Goal: Task Accomplishment & Management: Use online tool/utility

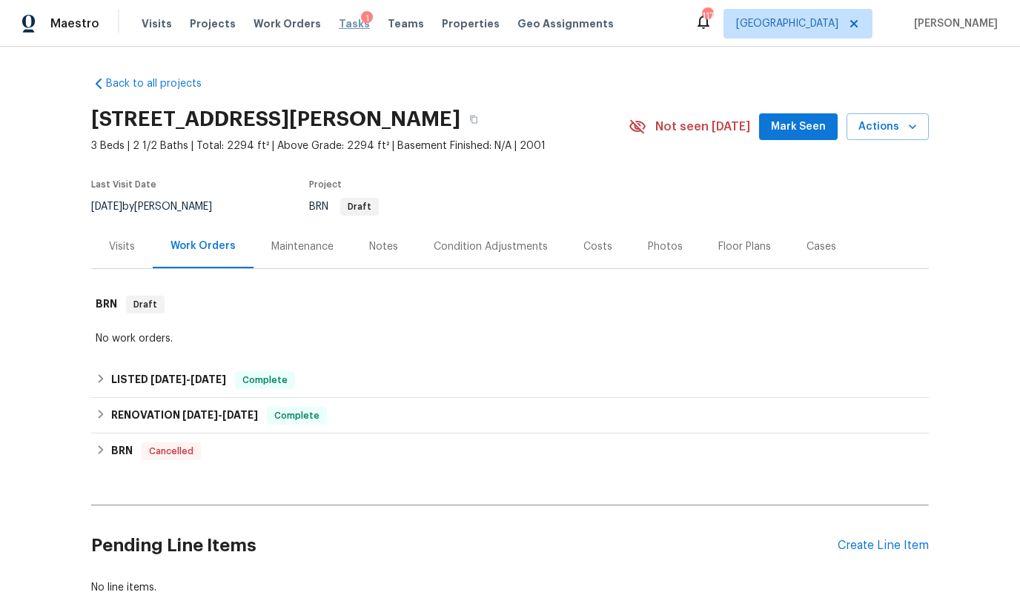
click at [340, 22] on span "Tasks" at bounding box center [354, 24] width 31 height 10
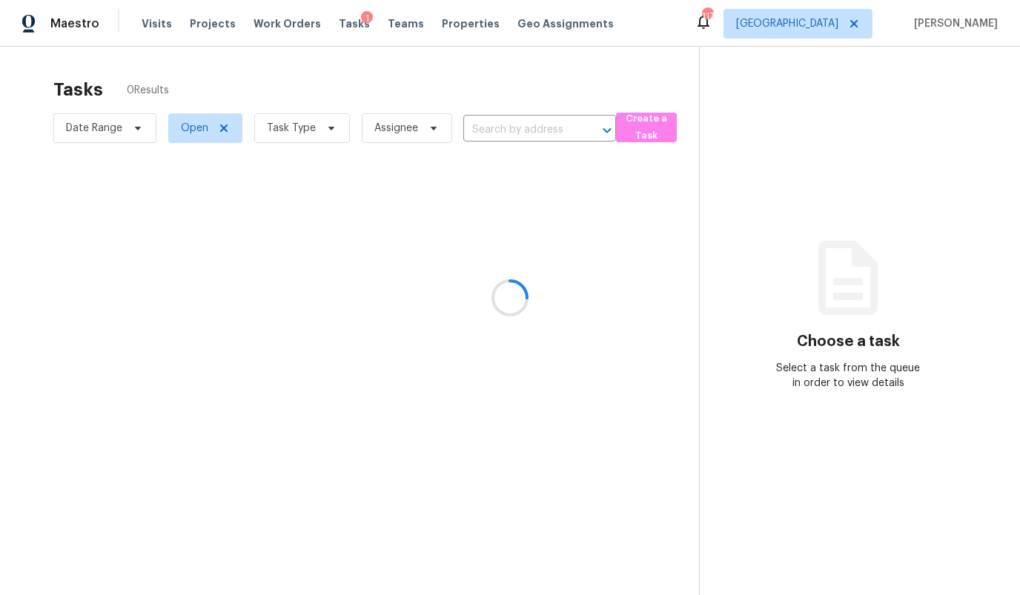
click at [842, 24] on div at bounding box center [510, 297] width 1020 height 595
click at [840, 33] on div at bounding box center [510, 297] width 1020 height 595
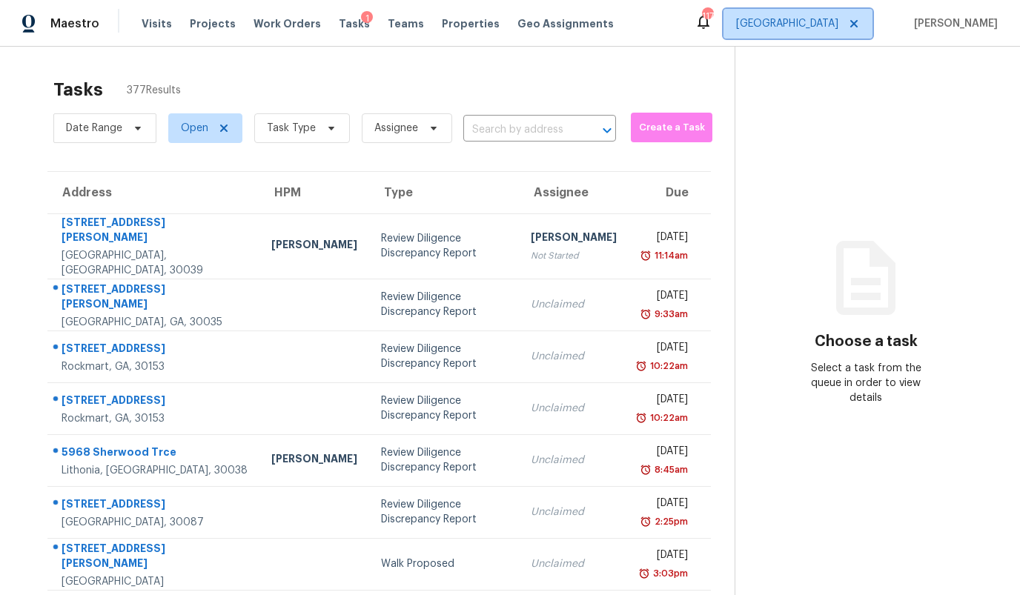
click at [839, 33] on span "[GEOGRAPHIC_DATA]" at bounding box center [798, 24] width 149 height 30
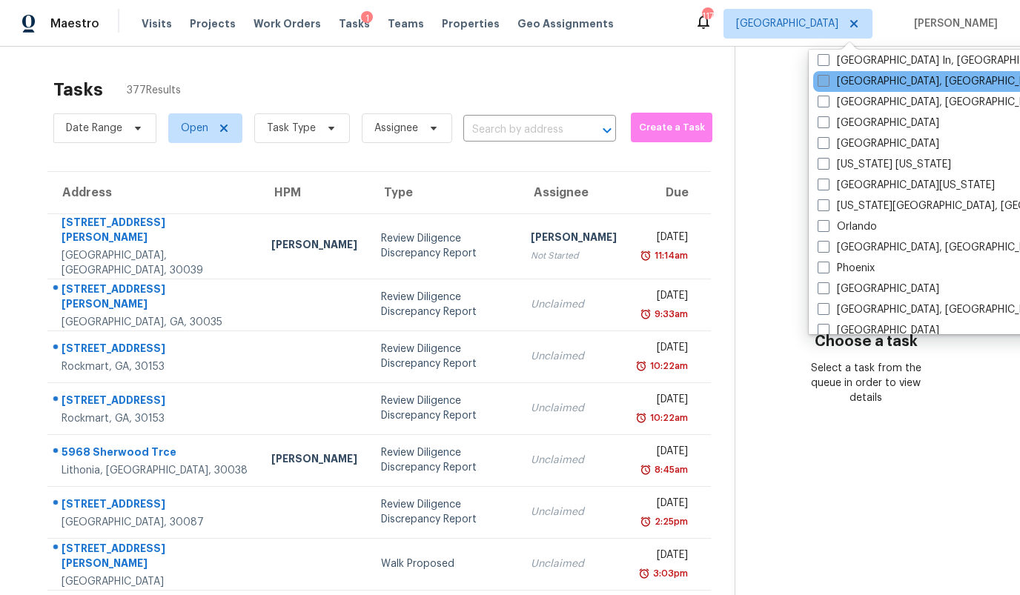
scroll to position [684, 0]
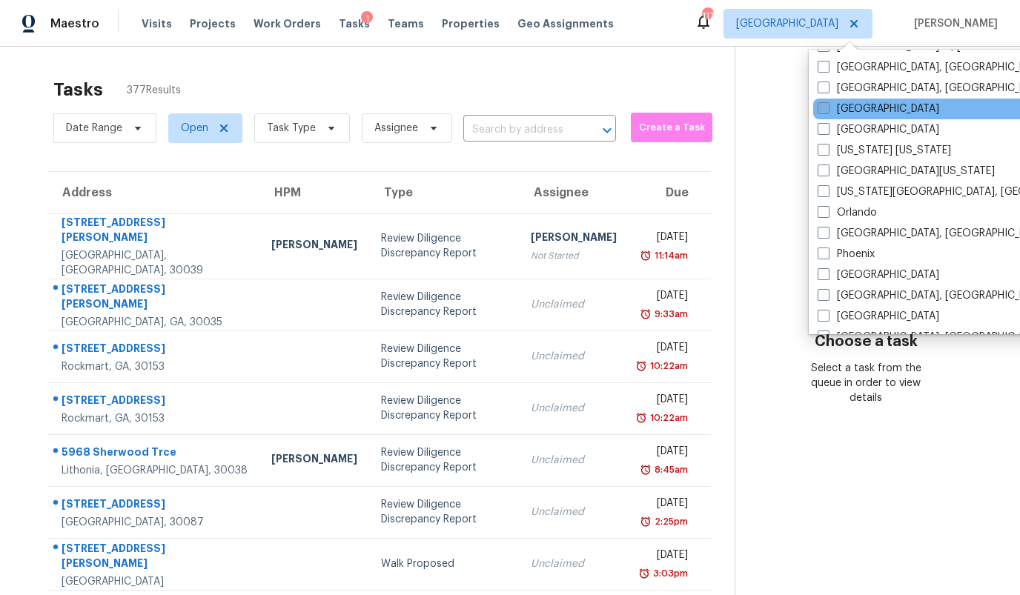
click at [831, 110] on label "[GEOGRAPHIC_DATA]" at bounding box center [879, 109] width 122 height 15
click at [828, 110] on input "[GEOGRAPHIC_DATA]" at bounding box center [823, 107] width 10 height 10
checkbox input "true"
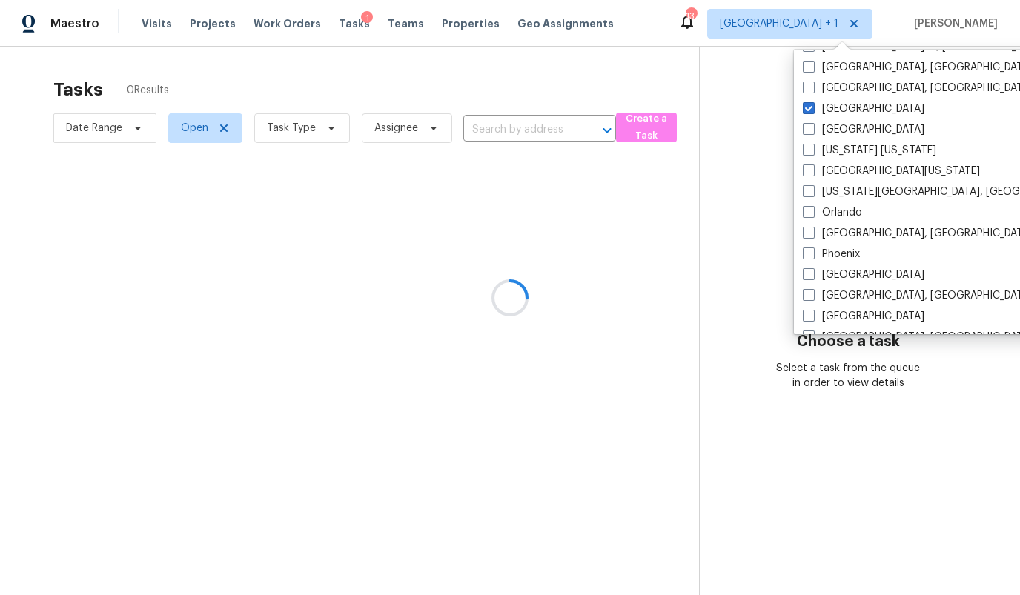
click at [688, 87] on div at bounding box center [510, 297] width 1020 height 595
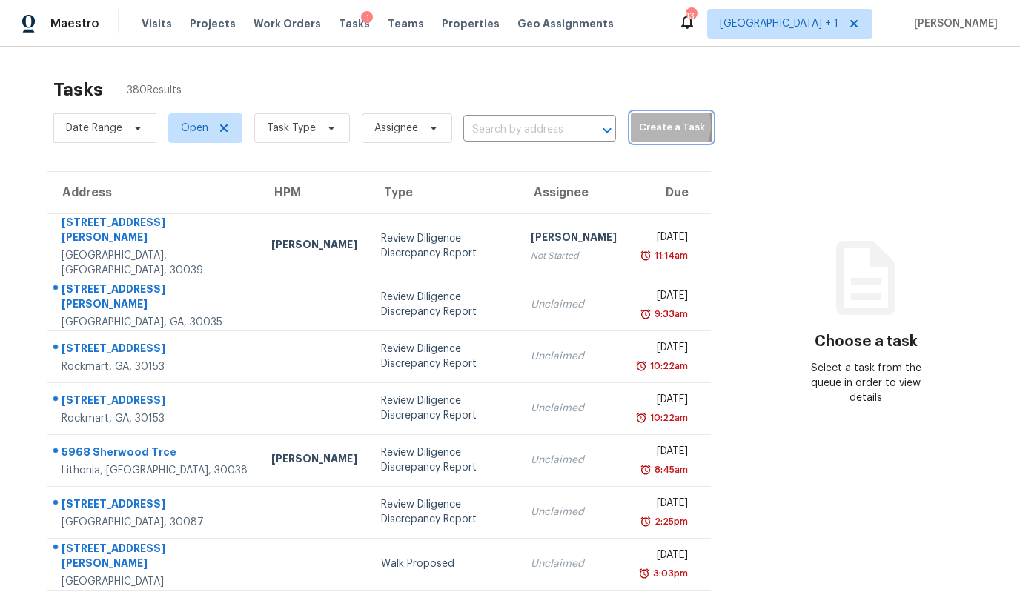
click at [638, 125] on span "Create a Task" at bounding box center [671, 127] width 67 height 17
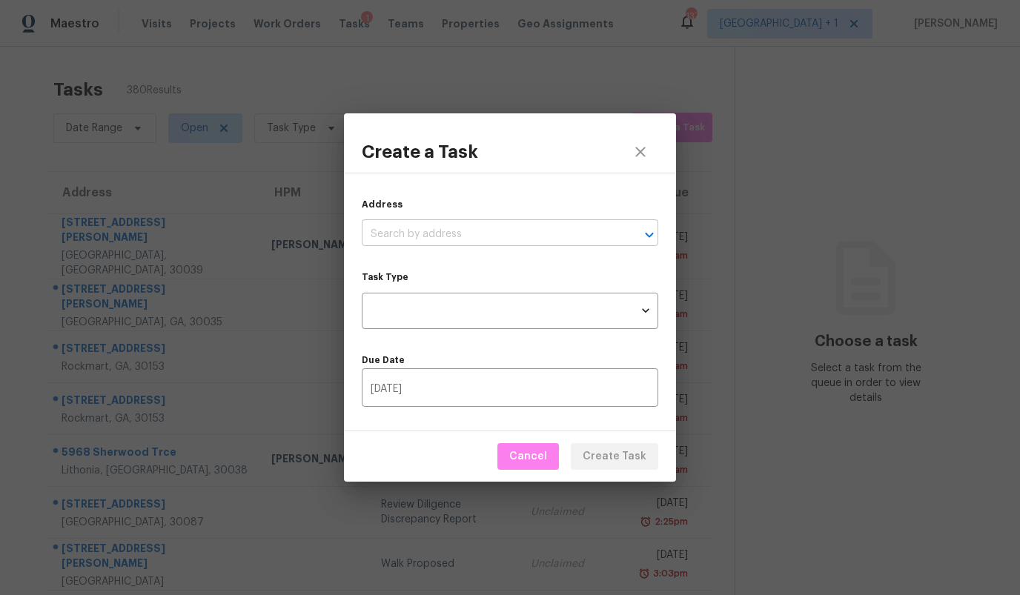
click at [453, 237] on input "text" at bounding box center [489, 234] width 255 height 23
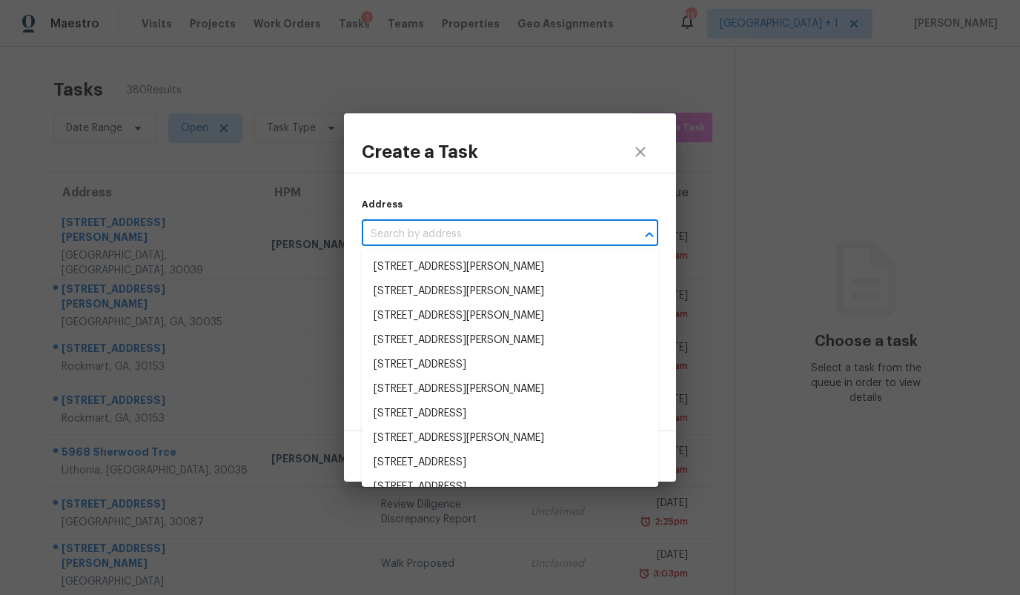
paste input "[STREET_ADDRESS][PERSON_NAME]"
type input "[STREET_ADDRESS][PERSON_NAME]"
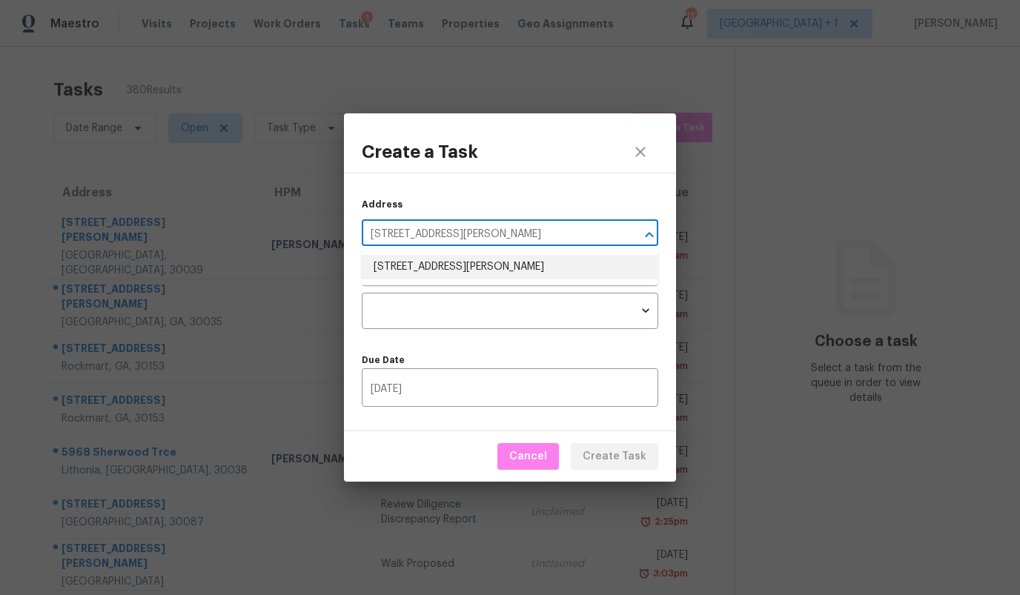
click at [442, 265] on li "[STREET_ADDRESS][PERSON_NAME]" at bounding box center [510, 267] width 297 height 24
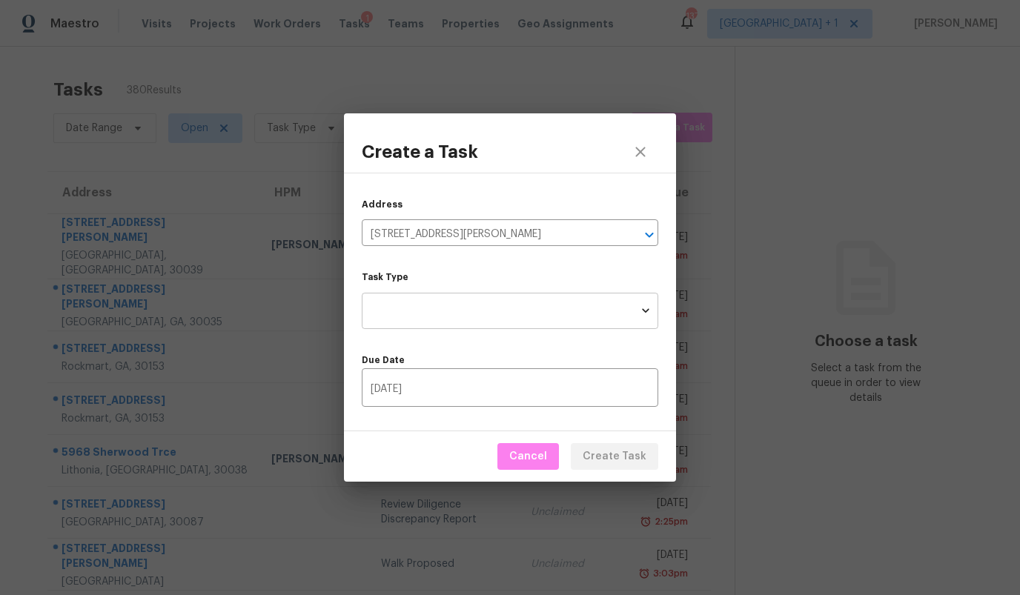
click at [431, 305] on body "Maestro Visits Projects Work Orders Tasks 1 Teams Properties Geo Assignments 13…" at bounding box center [510, 297] width 1020 height 595
click at [431, 305] on li "Condition Scoping - Full" at bounding box center [510, 311] width 297 height 24
type input "virtual_full_assessment"
click at [611, 463] on span "Create Task" at bounding box center [615, 457] width 64 height 19
